Goal: Information Seeking & Learning: Learn about a topic

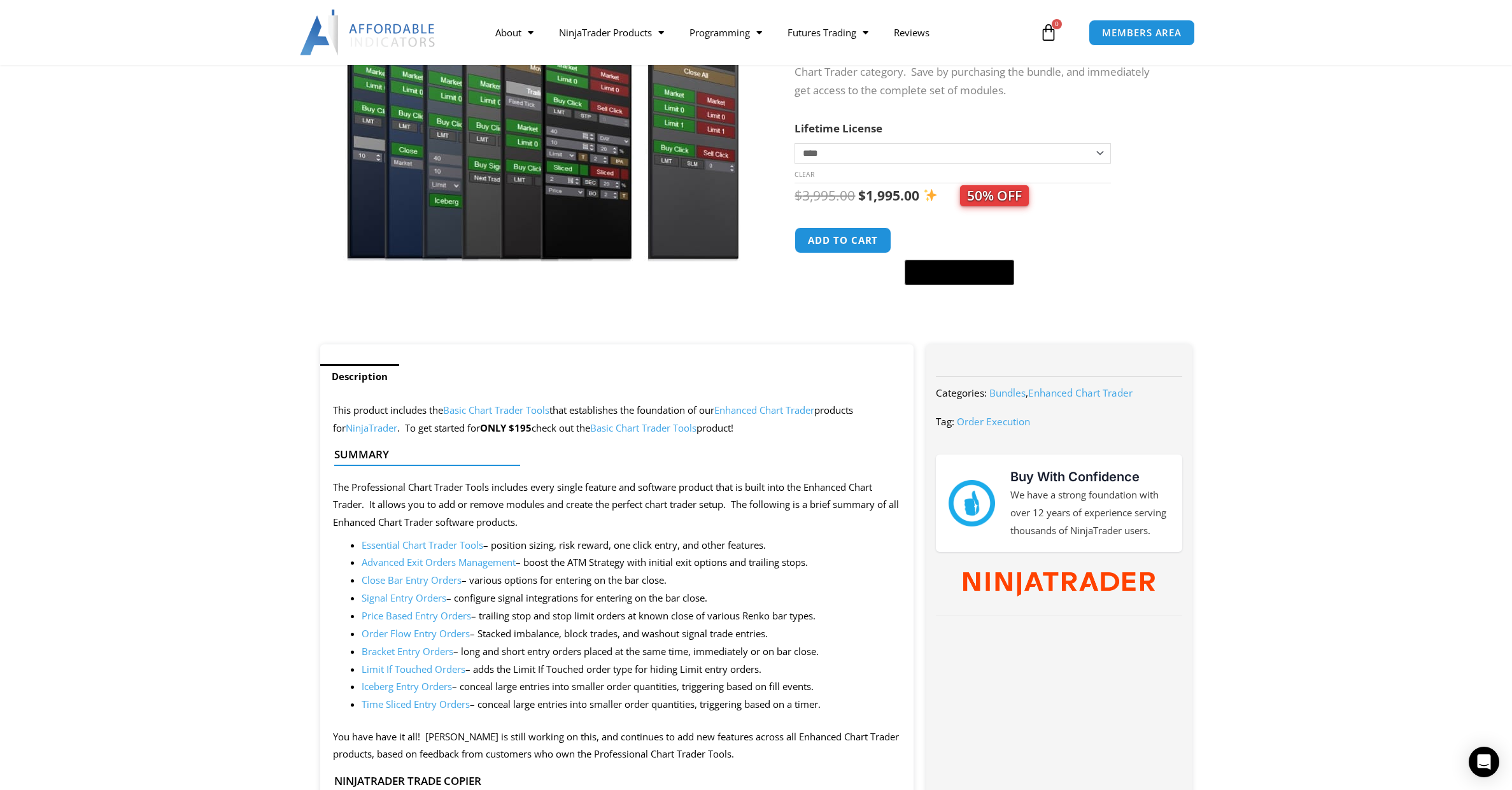
scroll to position [255, 0]
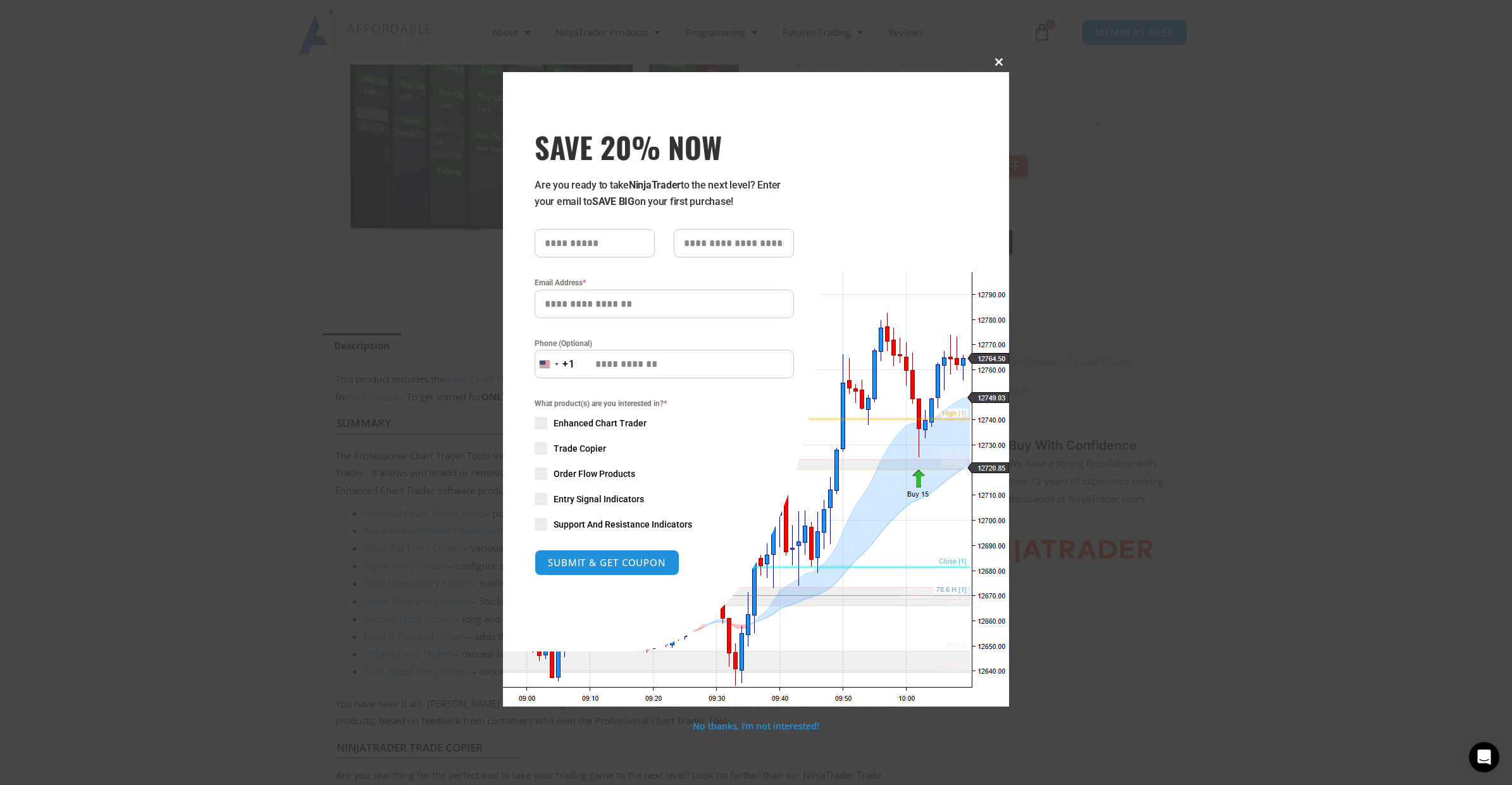
click at [996, 61] on span at bounding box center [999, 62] width 20 height 7
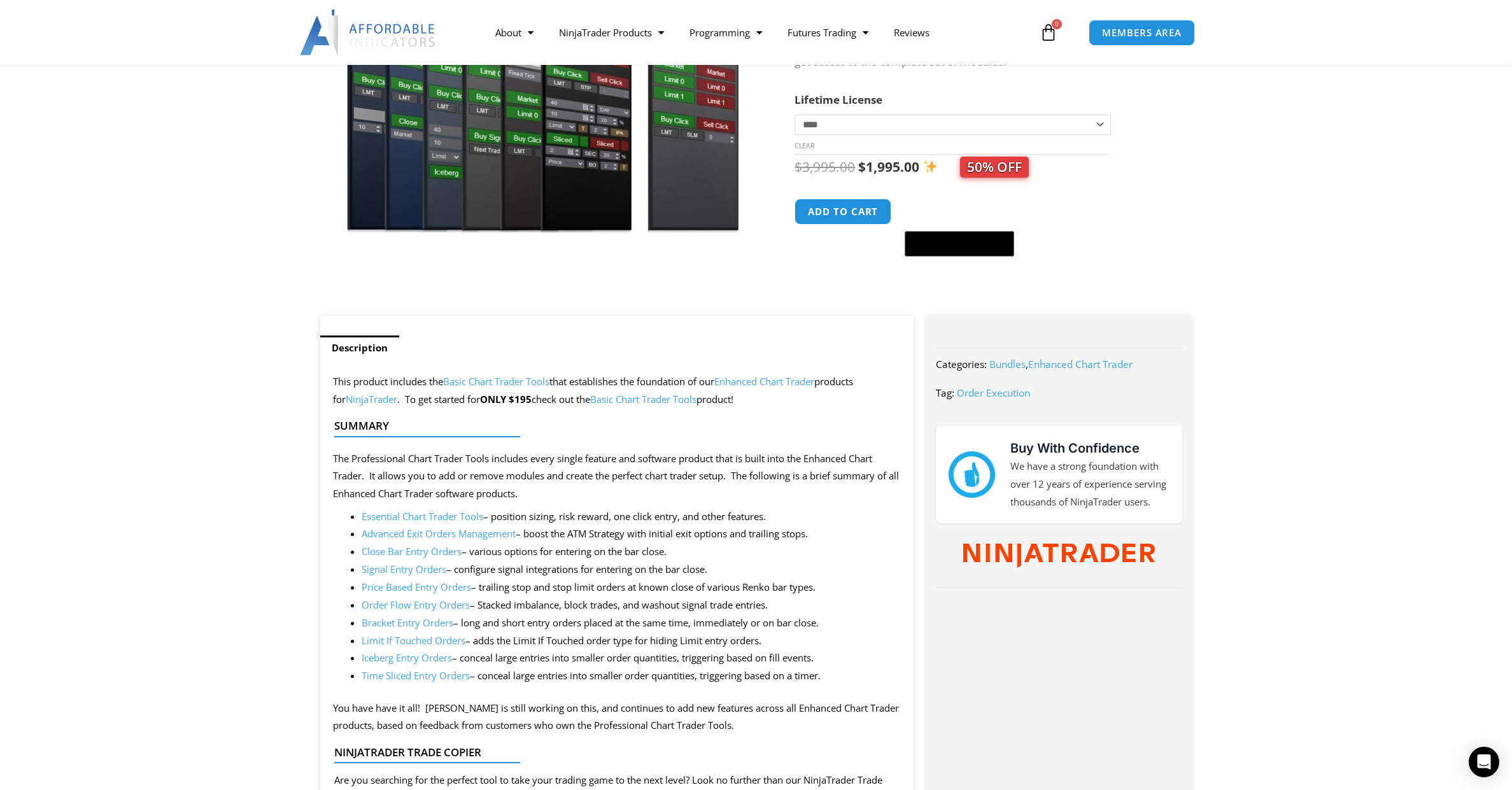
click at [644, 398] on link "Basic Chart Trader Tools" at bounding box center [643, 399] width 106 height 12
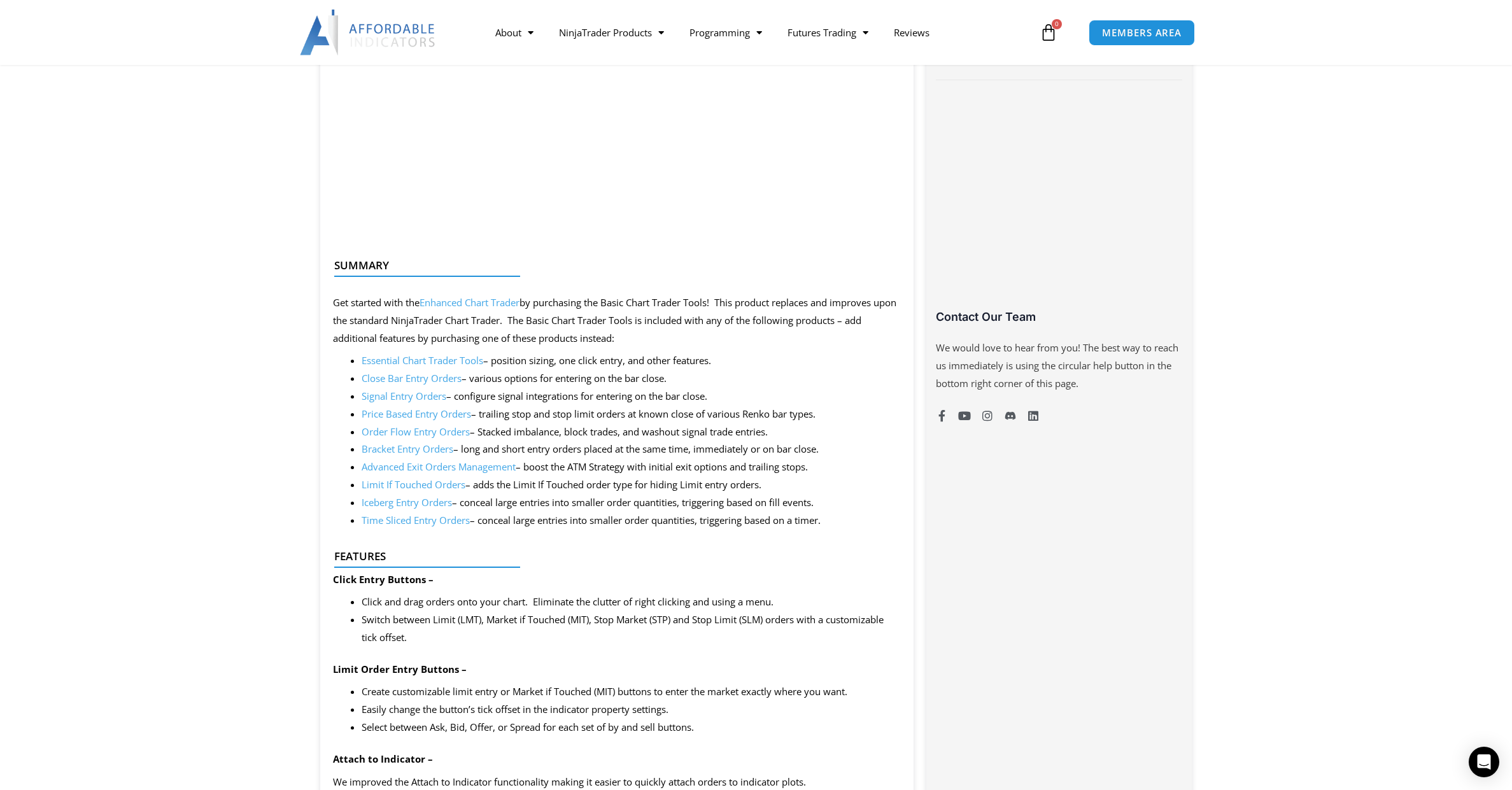
scroll to position [764, 0]
click at [401, 355] on link "Essential Chart Trader Tools" at bounding box center [422, 358] width 121 height 12
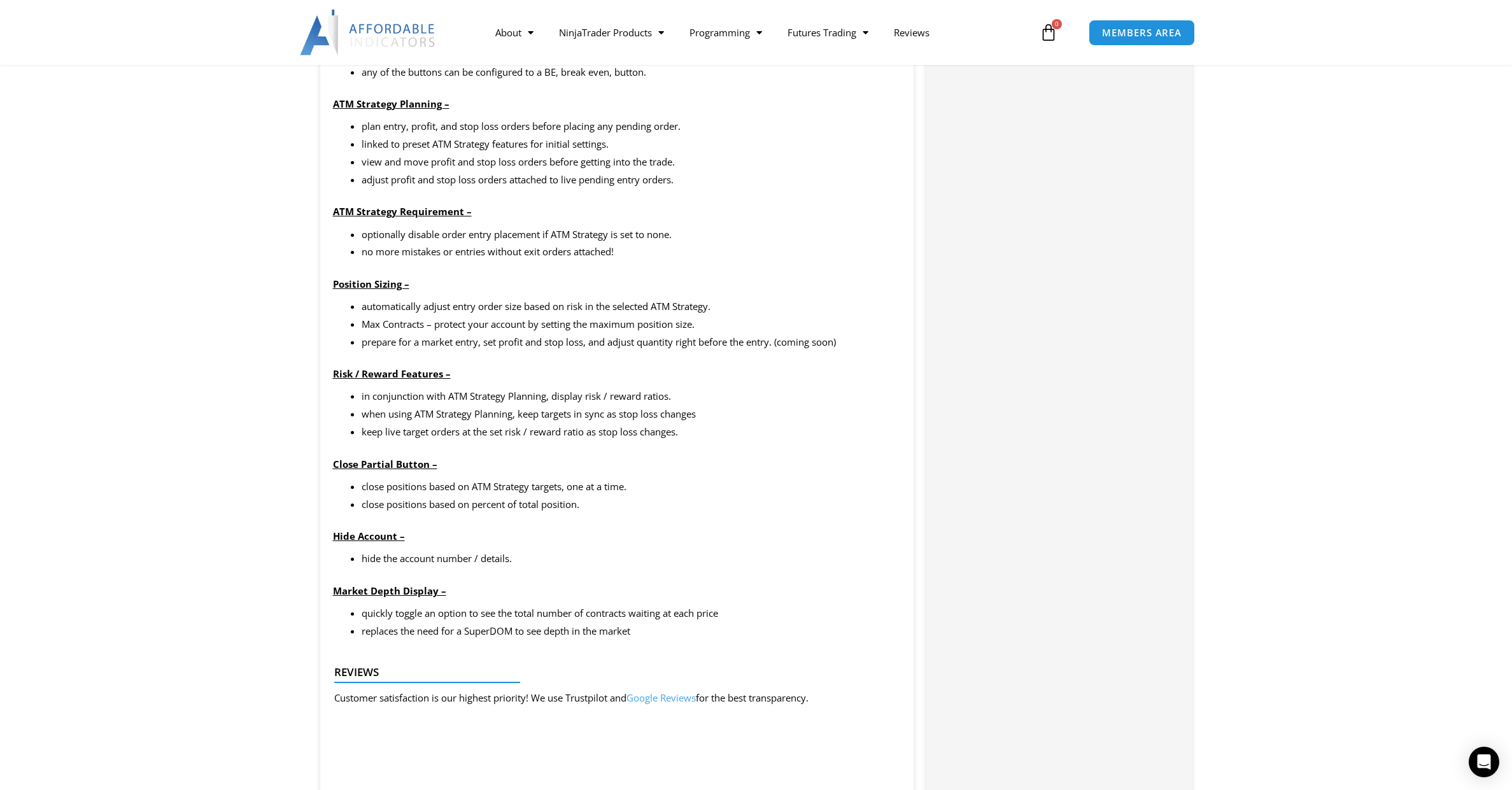
scroll to position [1147, 0]
